Goal: Task Accomplishment & Management: Complete application form

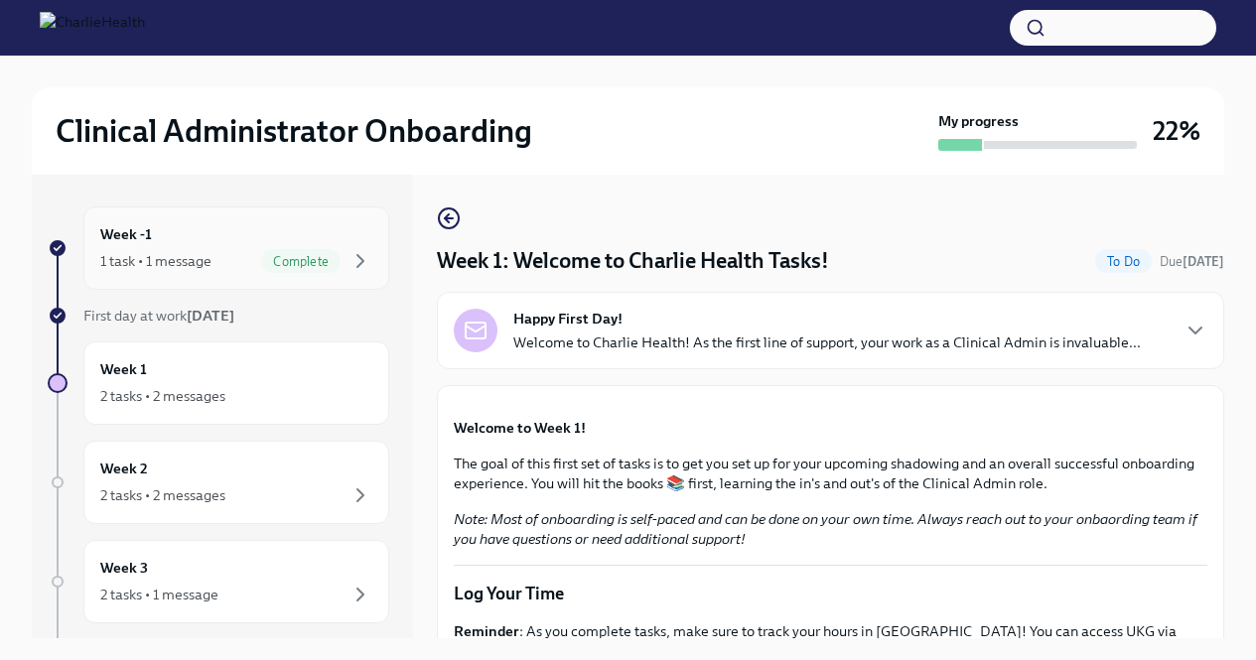
scroll to position [34, 0]
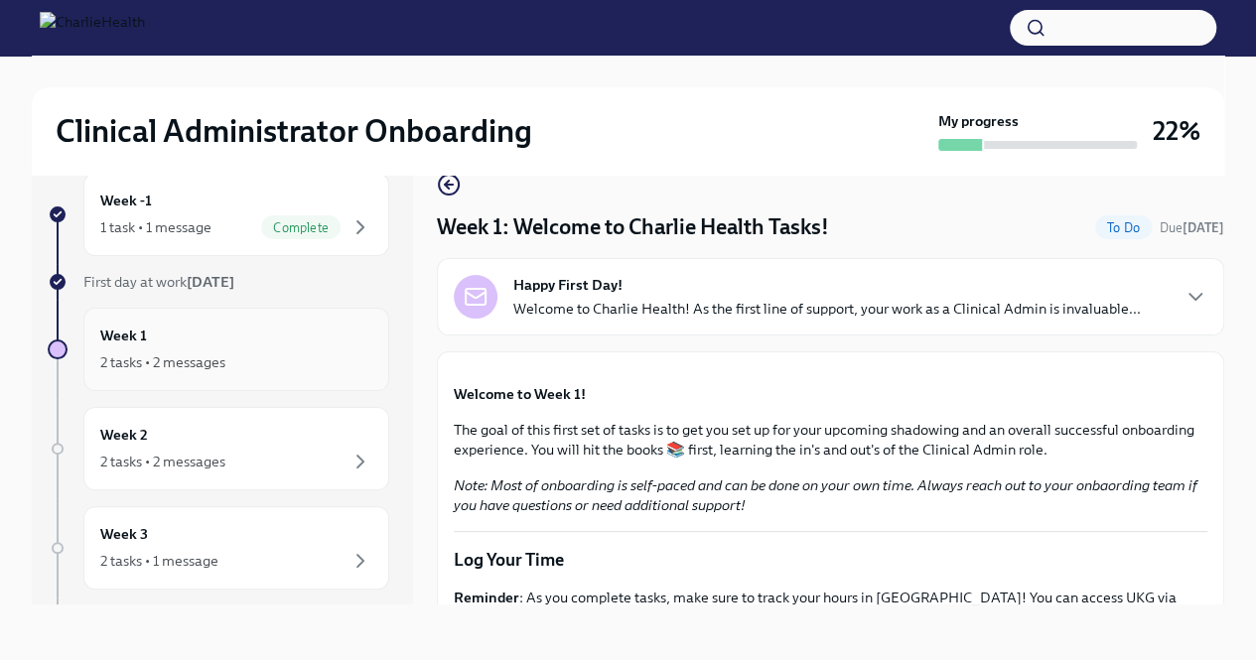
click at [183, 344] on div "Week 1 2 tasks • 2 messages" at bounding box center [236, 350] width 272 height 50
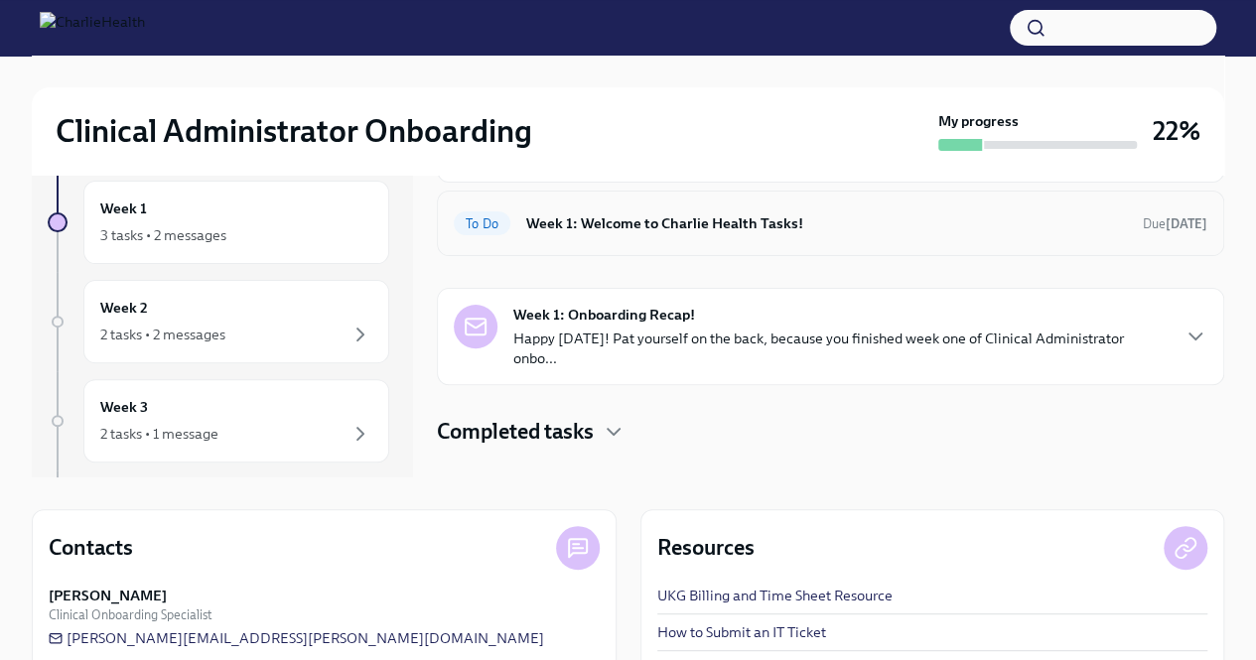
scroll to position [284, 0]
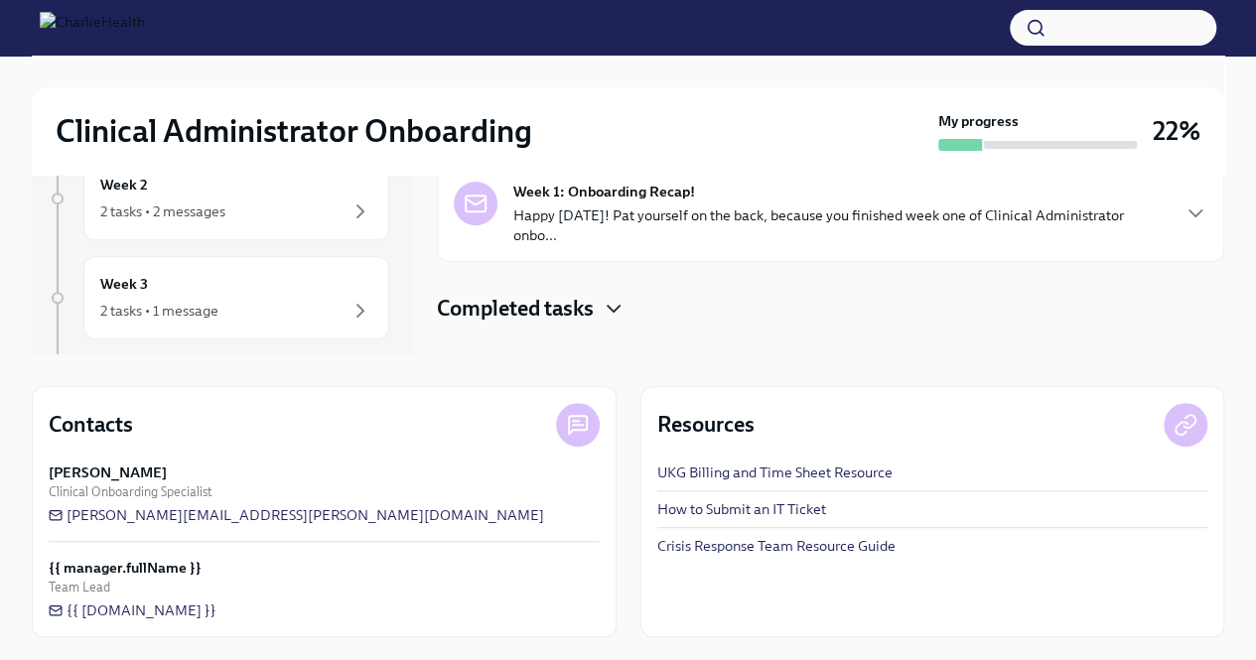
click at [609, 297] on icon "button" at bounding box center [614, 309] width 24 height 24
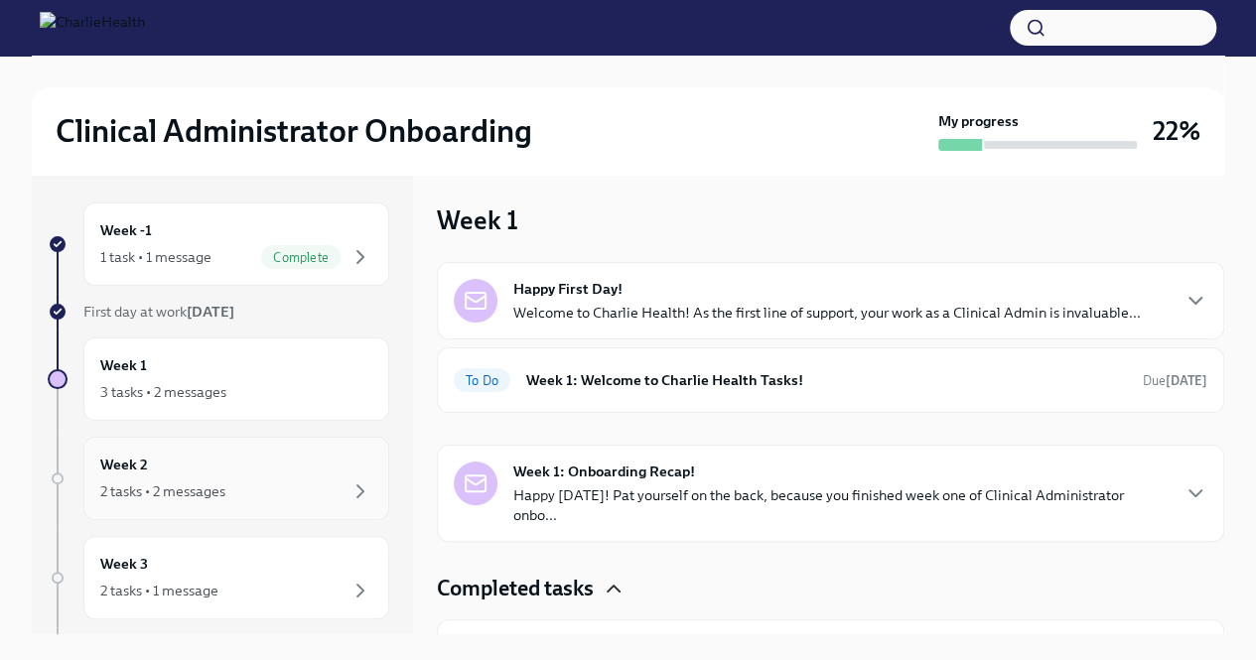
scroll to position [0, 0]
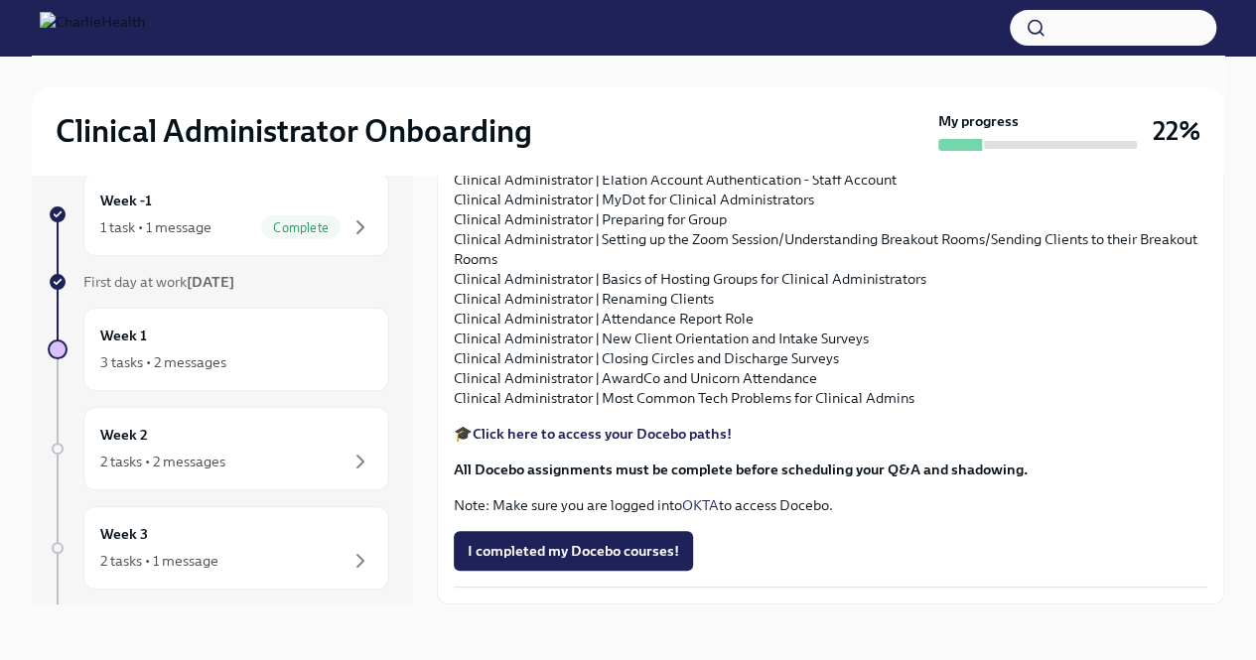
scroll to position [2084, 0]
drag, startPoint x: 517, startPoint y: 390, endPoint x: 515, endPoint y: 357, distance: 32.8
click at [517, 387] on div "Approx completion time: 15-20 hrs As you prepare to start your new role, we wan…" at bounding box center [830, 171] width 753 height 687
click at [510, 134] on p "HIPAA for Covered Entities (Do this one FIRST) Charlie Health Foundations Clini…" at bounding box center [830, 54] width 753 height 159
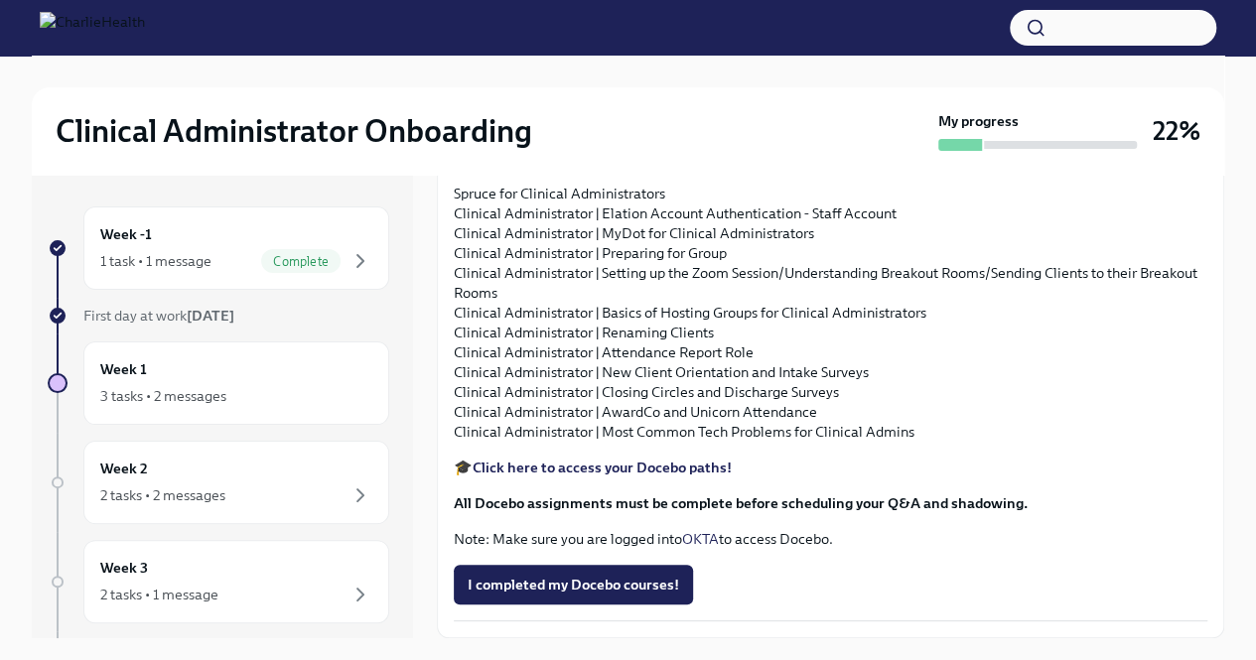
scroll to position [1886, 0]
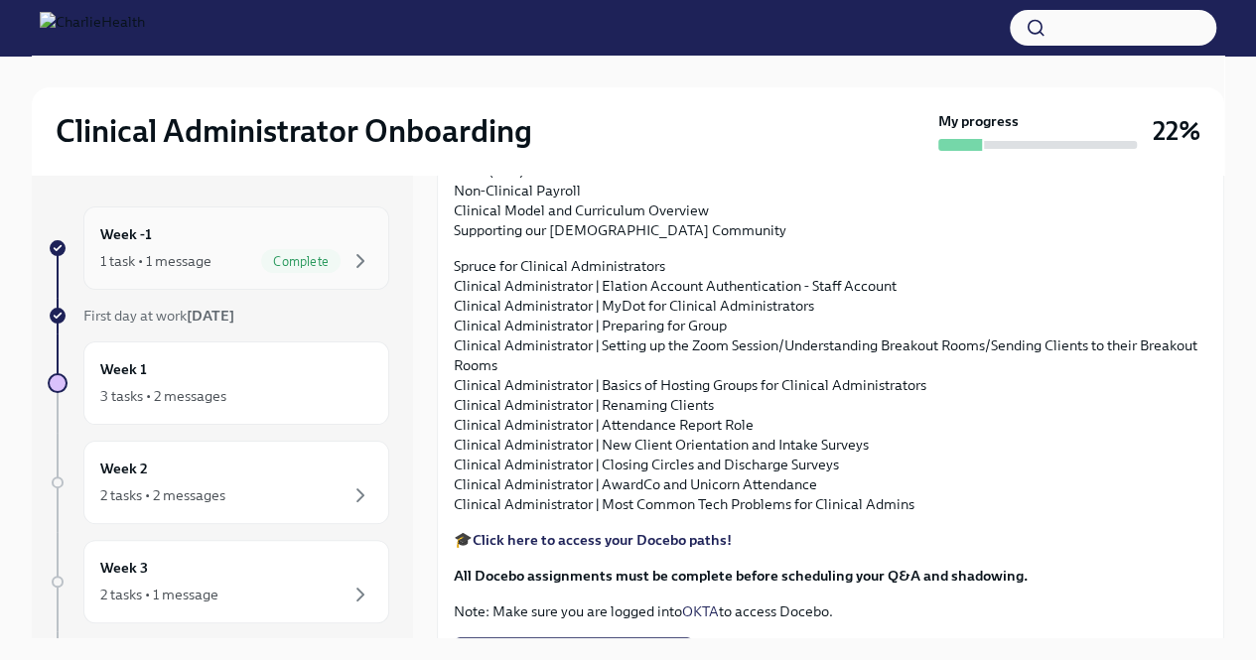
click at [323, 254] on span "Complete" at bounding box center [300, 261] width 79 height 15
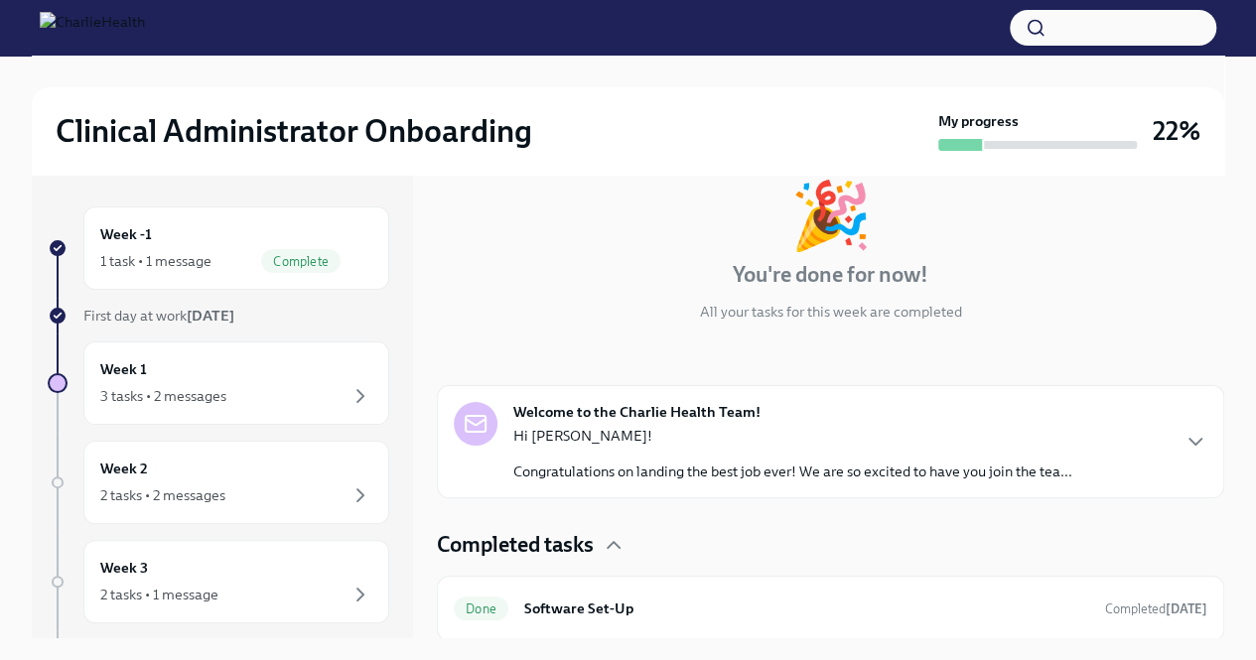
scroll to position [116, 0]
